Goal: Information Seeking & Learning: Understand process/instructions

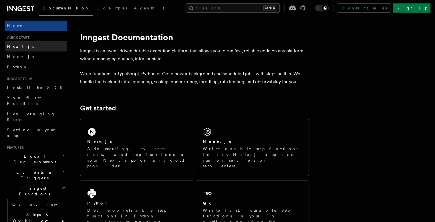
click at [18, 48] on span "Next.js" at bounding box center [20, 46] width 27 height 5
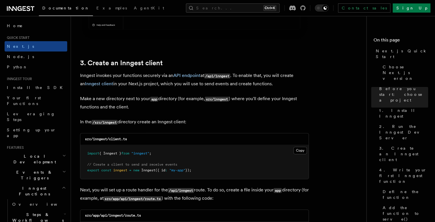
scroll to position [658, 0]
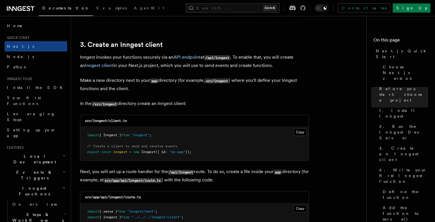
click at [151, 152] on span "Inngest" at bounding box center [148, 152] width 14 height 4
click at [155, 81] on code "app" at bounding box center [154, 80] width 8 height 5
click at [214, 81] on code "src/inngest" at bounding box center [217, 80] width 24 height 5
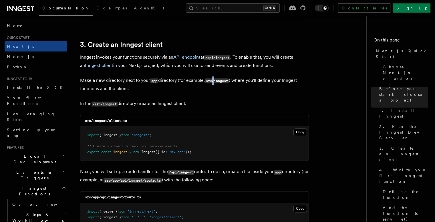
click at [214, 81] on code "src/inngest" at bounding box center [217, 80] width 24 height 5
click at [220, 79] on code "src/inngest" at bounding box center [217, 80] width 24 height 5
click at [298, 131] on button "Copy Copied" at bounding box center [300, 132] width 13 height 7
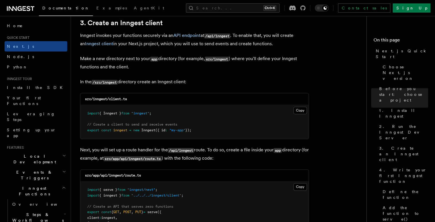
scroll to position [744, 0]
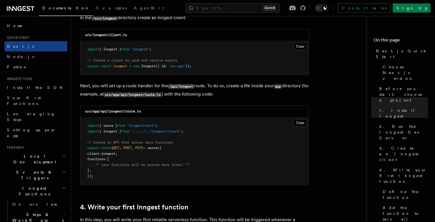
drag, startPoint x: 185, startPoint y: 87, endPoint x: 298, endPoint y: 74, distance: 113.1
click at [186, 87] on code "/api/inngest" at bounding box center [181, 86] width 26 height 5
click at [298, 122] on button "Copy Copied" at bounding box center [300, 122] width 13 height 7
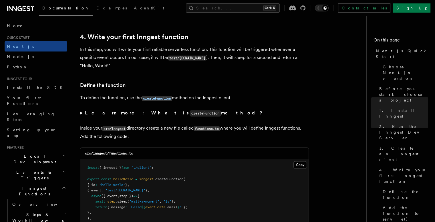
scroll to position [916, 0]
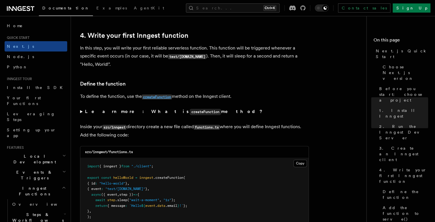
click at [157, 97] on code "createFunction" at bounding box center [157, 96] width 30 height 5
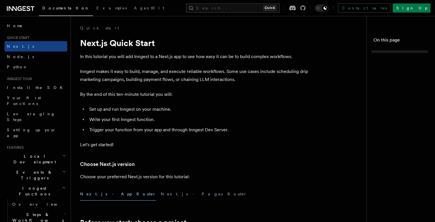
scroll to position [905, 0]
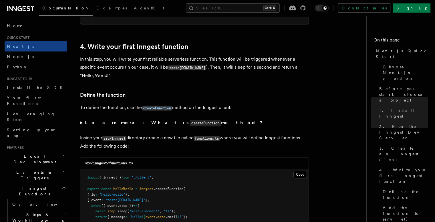
click at [100, 108] on p "To define the function, use the createFunction method on the Inngest client." at bounding box center [194, 108] width 229 height 8
drag, startPoint x: 100, startPoint y: 108, endPoint x: 137, endPoint y: 109, distance: 37.2
click at [137, 109] on p "To define the function, use the createFunction method on the Inngest client." at bounding box center [194, 108] width 229 height 8
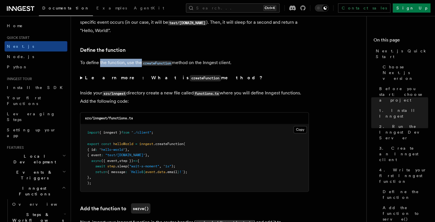
scroll to position [962, 0]
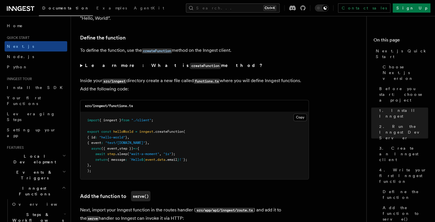
click at [80, 66] on summary "Learn more: What is createFunction method?" at bounding box center [194, 66] width 229 height 8
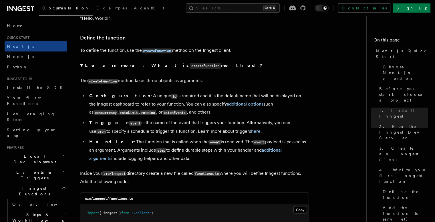
drag, startPoint x: 153, startPoint y: 72, endPoint x: 143, endPoint y: 77, distance: 11.3
click at [153, 72] on details "Learn more: What is createFunction method? The createFunction method takes thre…" at bounding box center [194, 112] width 229 height 101
click at [147, 96] on li "Configuration : A unique id is required and it is the default name that will be…" at bounding box center [199, 104] width 222 height 25
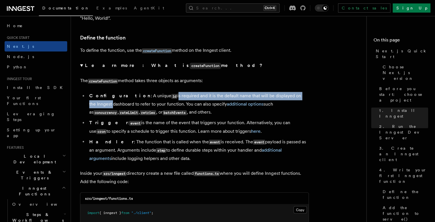
drag, startPoint x: 147, startPoint y: 96, endPoint x: 284, endPoint y: 95, distance: 137.4
click at [284, 95] on li "Configuration : A unique id is required and it is the default name that will be…" at bounding box center [199, 104] width 222 height 25
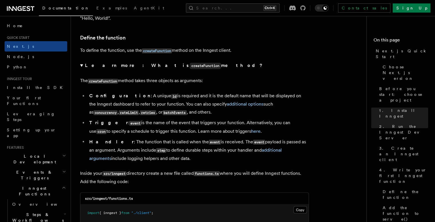
click at [119, 102] on li "Configuration : A unique id is required and it is the default name that will be…" at bounding box center [199, 104] width 222 height 25
drag, startPoint x: 119, startPoint y: 102, endPoint x: 146, endPoint y: 105, distance: 26.5
click at [145, 105] on li "Configuration : A unique id is required and it is the default name that will be…" at bounding box center [199, 104] width 222 height 25
click at [127, 125] on li "Trigger : event is the name of the event that triggers your function. Alternati…" at bounding box center [199, 127] width 222 height 17
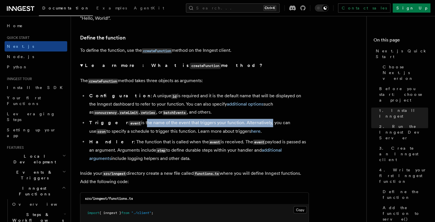
drag, startPoint x: 127, startPoint y: 125, endPoint x: 232, endPoint y: 121, distance: 105.4
click at [232, 121] on li "Trigger : event is the name of the event that triggers your function. Alternati…" at bounding box center [199, 127] width 222 height 17
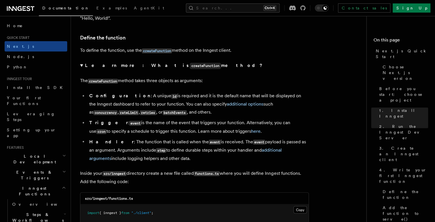
click at [259, 125] on li "Trigger : event is the name of the event that triggers your function. Alternati…" at bounding box center [199, 127] width 222 height 17
drag, startPoint x: 259, startPoint y: 125, endPoint x: 294, endPoint y: 124, distance: 34.9
click at [294, 124] on li "Trigger : event is the name of the event that triggers your function. Alternati…" at bounding box center [199, 127] width 222 height 17
click at [294, 125] on li "Trigger : event is the name of the event that triggers your function. Alternati…" at bounding box center [199, 127] width 222 height 17
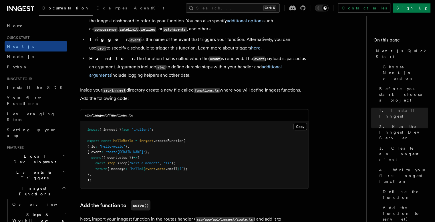
scroll to position [1048, 0]
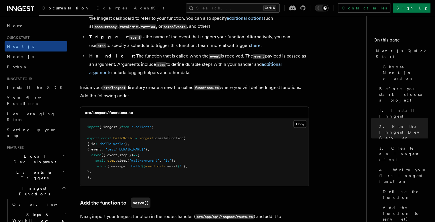
click at [175, 140] on span ".createFunction" at bounding box center [168, 138] width 30 height 4
click at [232, 138] on pre "import { inngest } from "./client" ; export const helloWorld = inngest .createF…" at bounding box center [194, 152] width 228 height 67
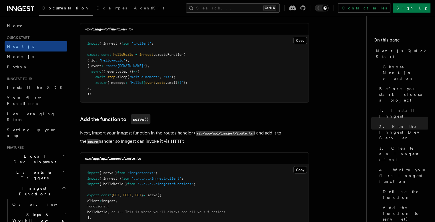
scroll to position [1134, 0]
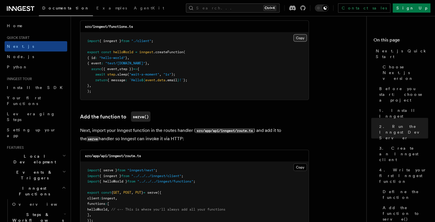
click at [295, 40] on button "Copy Copied" at bounding box center [300, 37] width 13 height 7
